Goal: Information Seeking & Learning: Learn about a topic

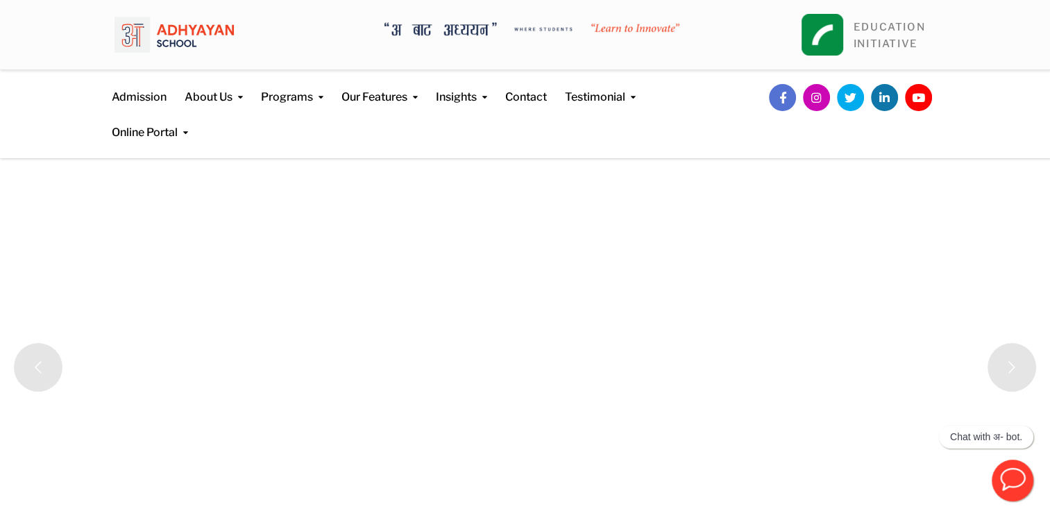
drag, startPoint x: 682, startPoint y: 35, endPoint x: 606, endPoint y: 28, distance: 76.0
click at [606, 28] on div "EDUCATION INITIATIVE" at bounding box center [525, 35] width 1050 height 70
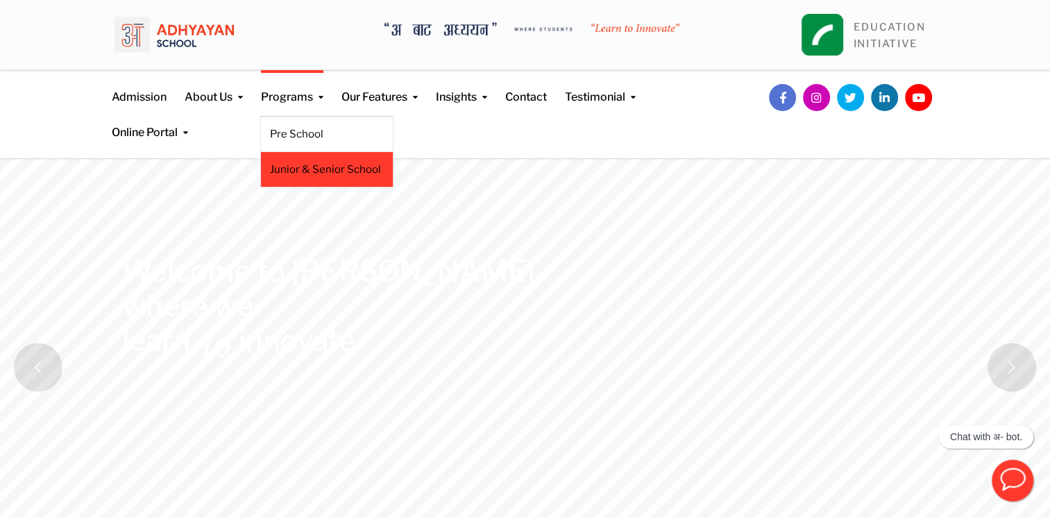
click at [323, 166] on link "Junior & Senior School" at bounding box center [327, 169] width 114 height 15
click at [326, 167] on link "Junior & Senior School" at bounding box center [327, 169] width 114 height 15
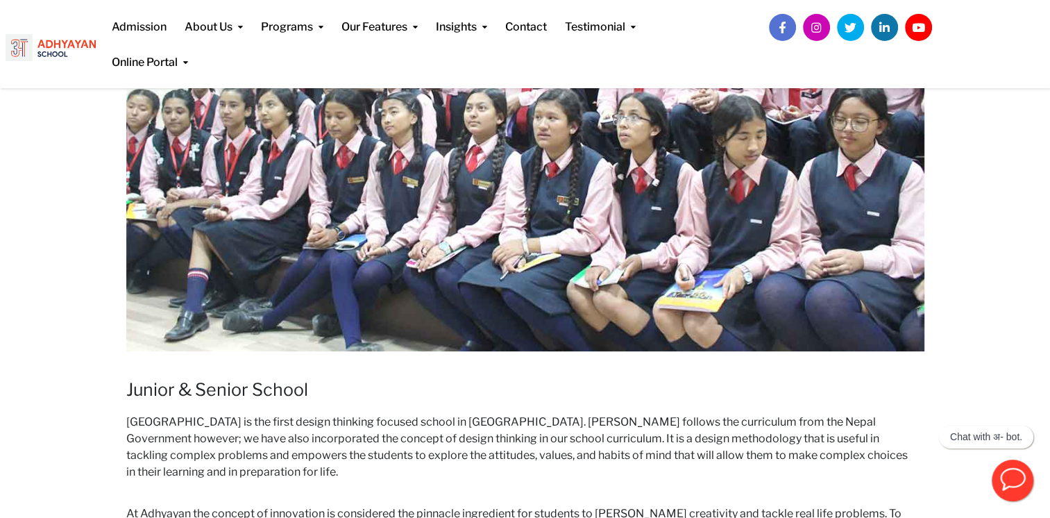
scroll to position [382, 0]
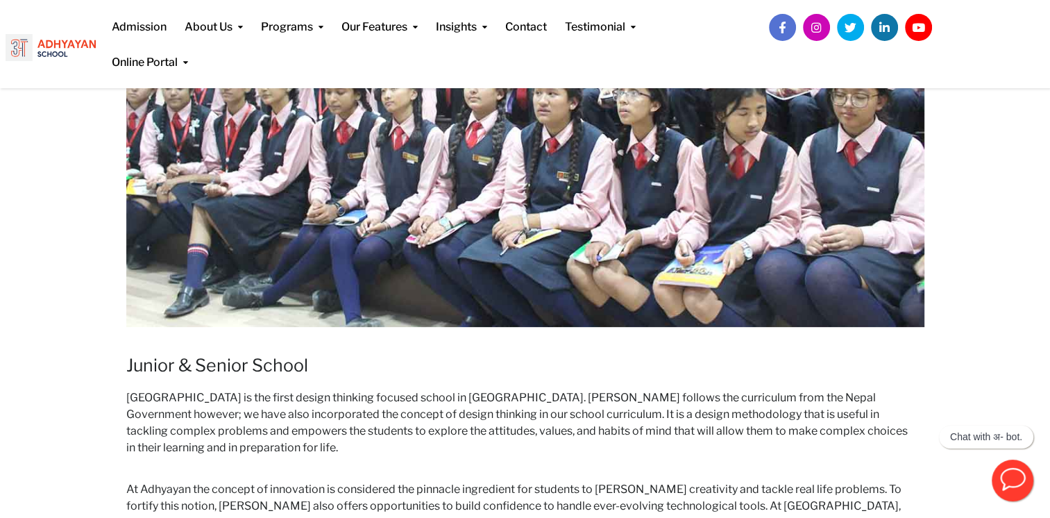
click at [445, 228] on img at bounding box center [525, 102] width 798 height 449
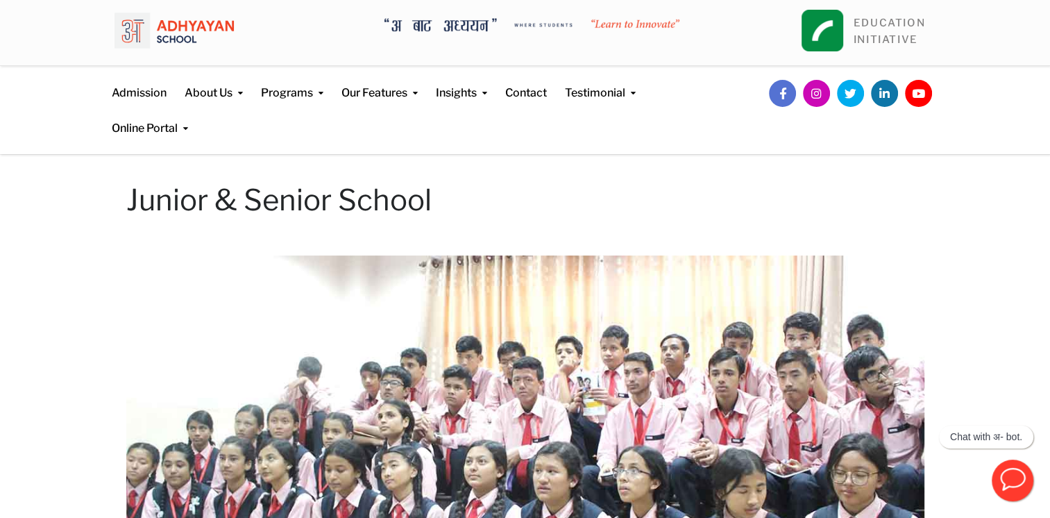
scroll to position [0, 0]
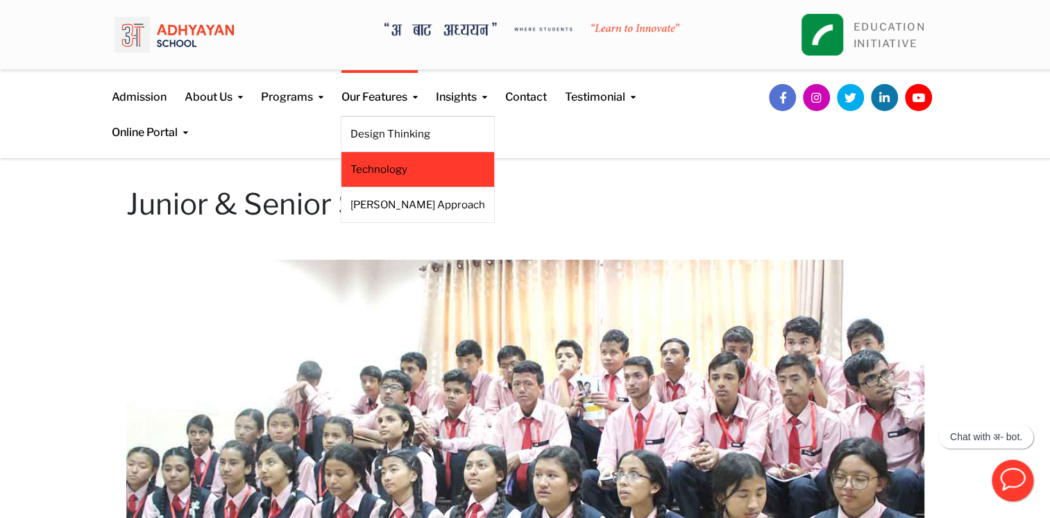
click at [402, 171] on link "Technology" at bounding box center [417, 169] width 135 height 15
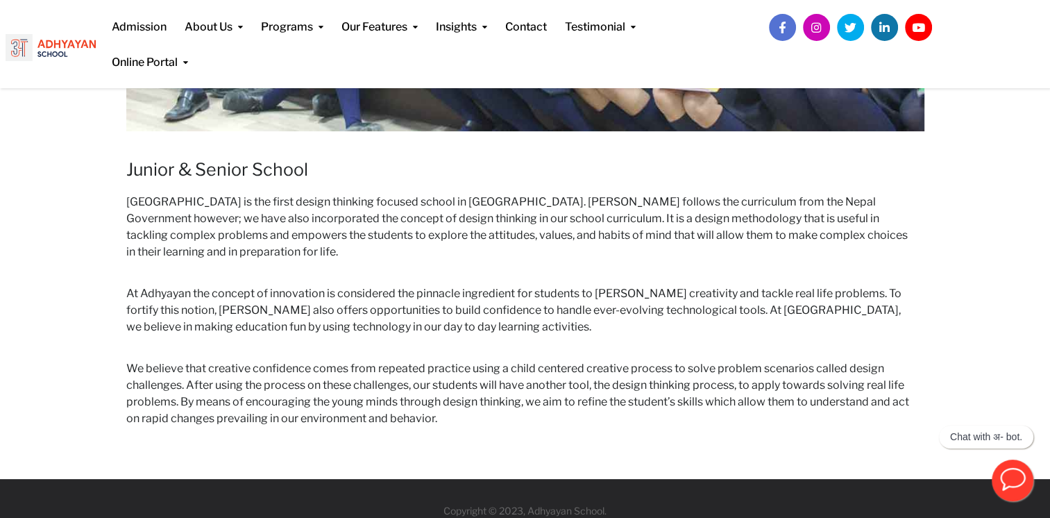
scroll to position [602, 0]
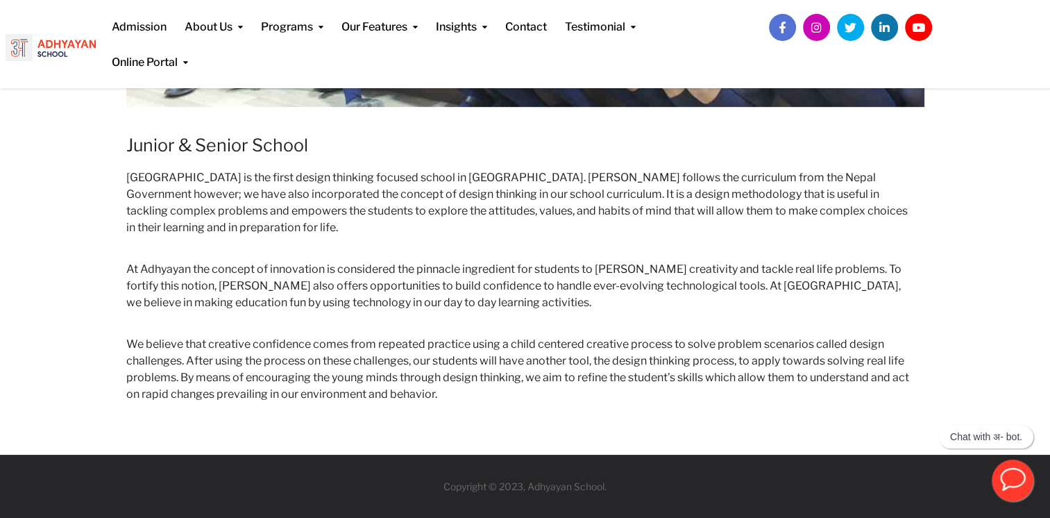
click at [962, 436] on p "Chat with अ- bot." at bounding box center [986, 437] width 72 height 12
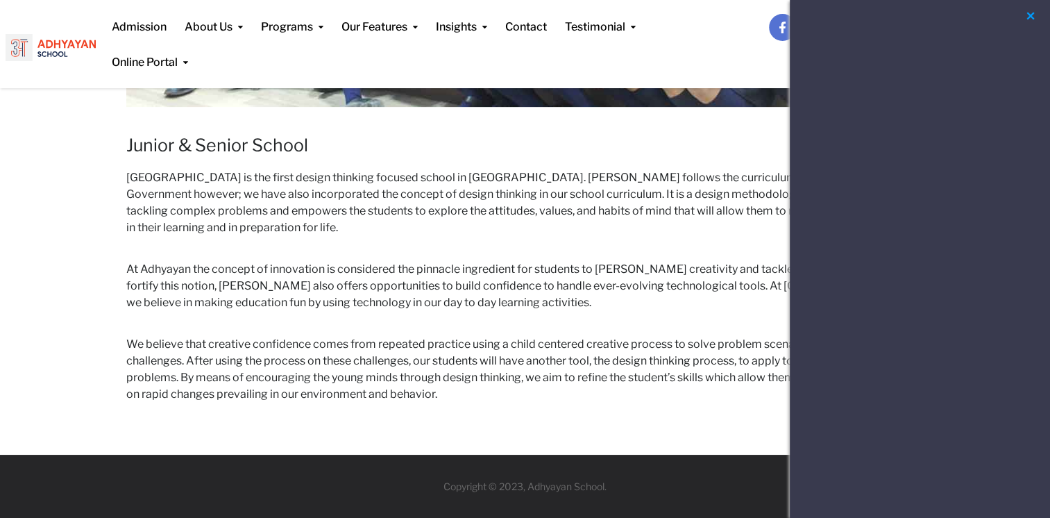
click at [1030, 19] on button "button" at bounding box center [1030, 16] width 17 height 17
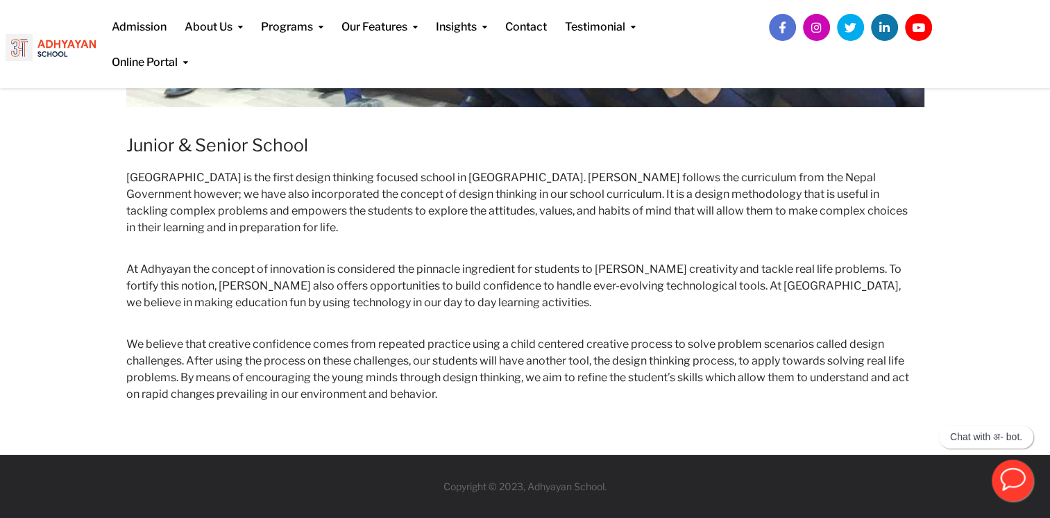
scroll to position [185, 0]
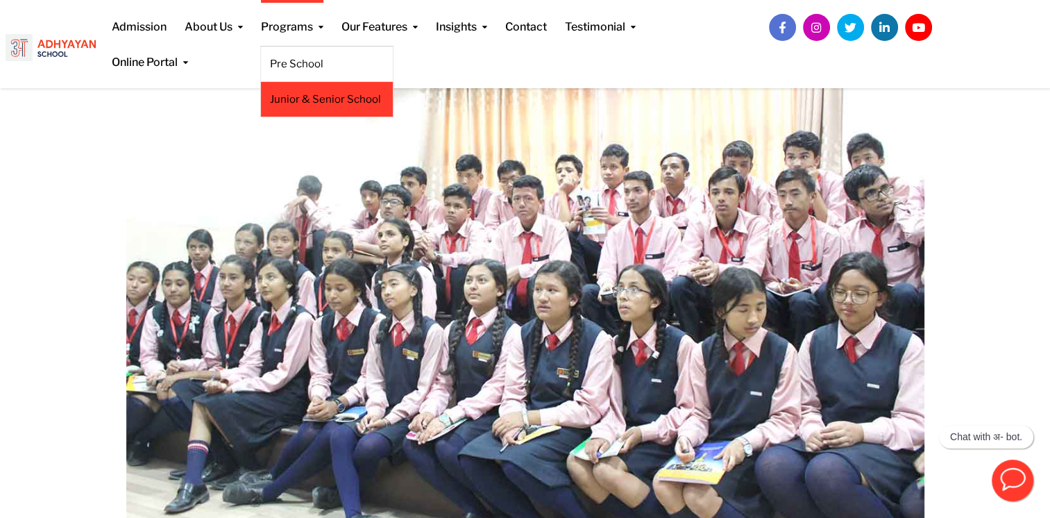
click at [328, 102] on link "Junior & Senior School" at bounding box center [327, 99] width 114 height 15
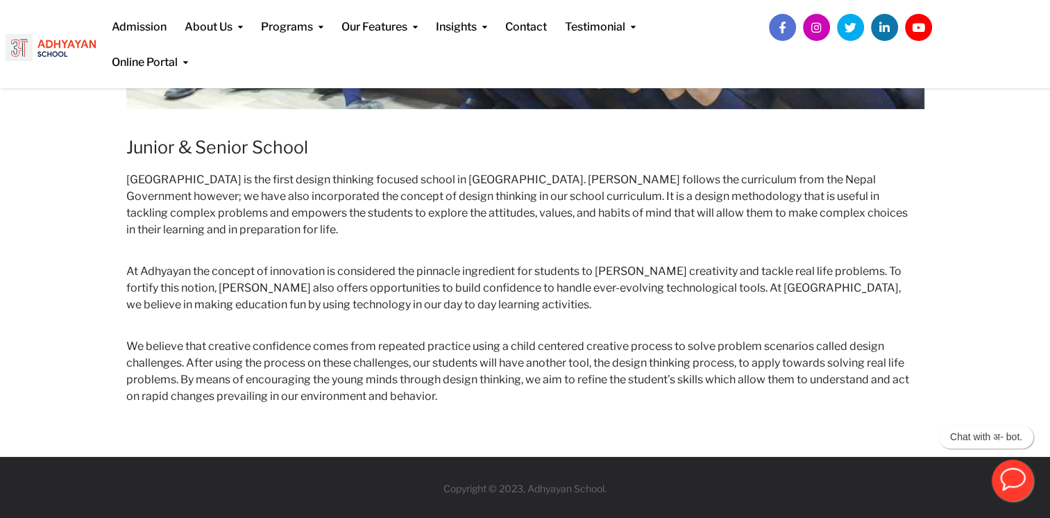
scroll to position [602, 0]
